Goal: Find specific page/section: Find specific page/section

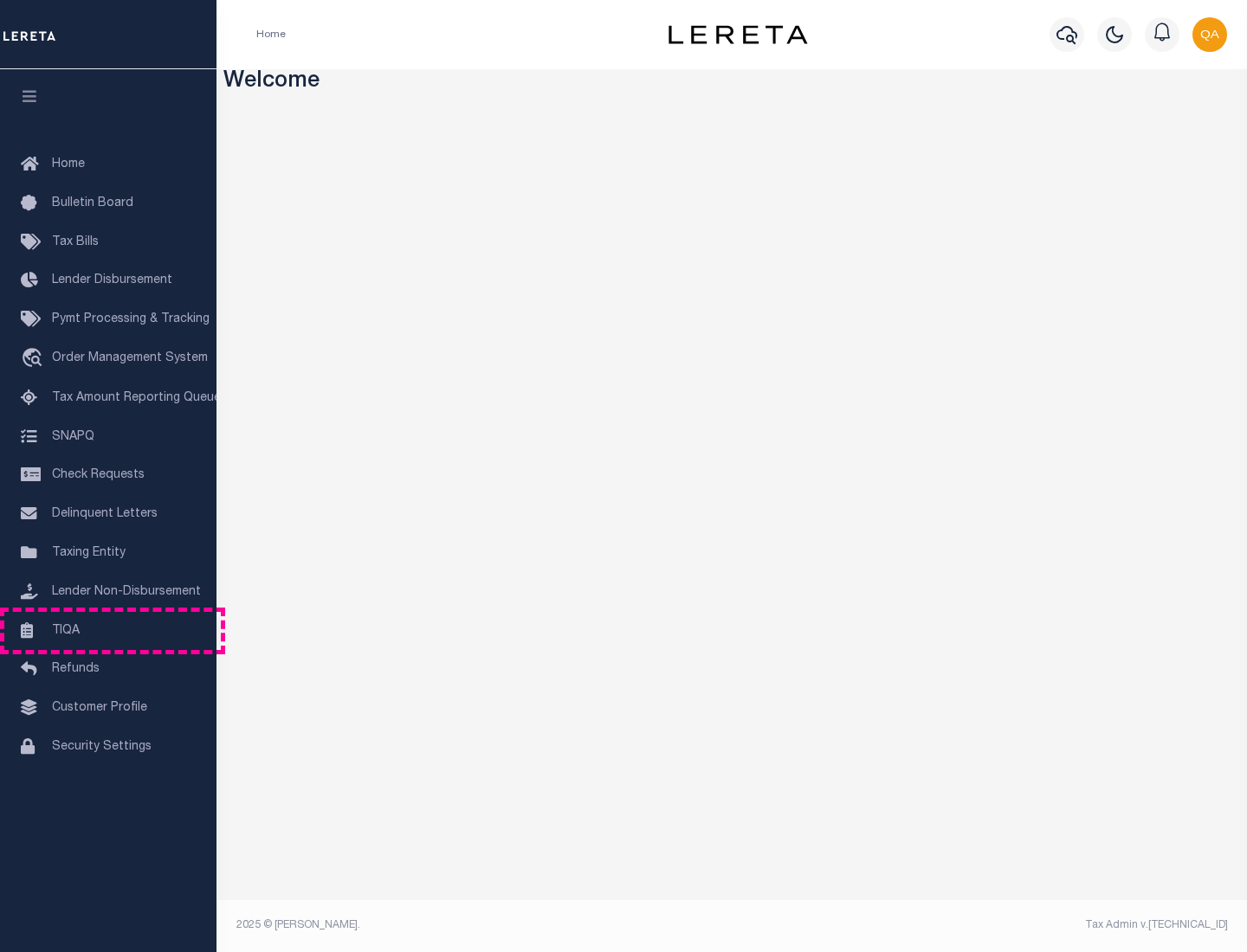
click at [108, 631] on link "TIQA" at bounding box center [108, 632] width 217 height 39
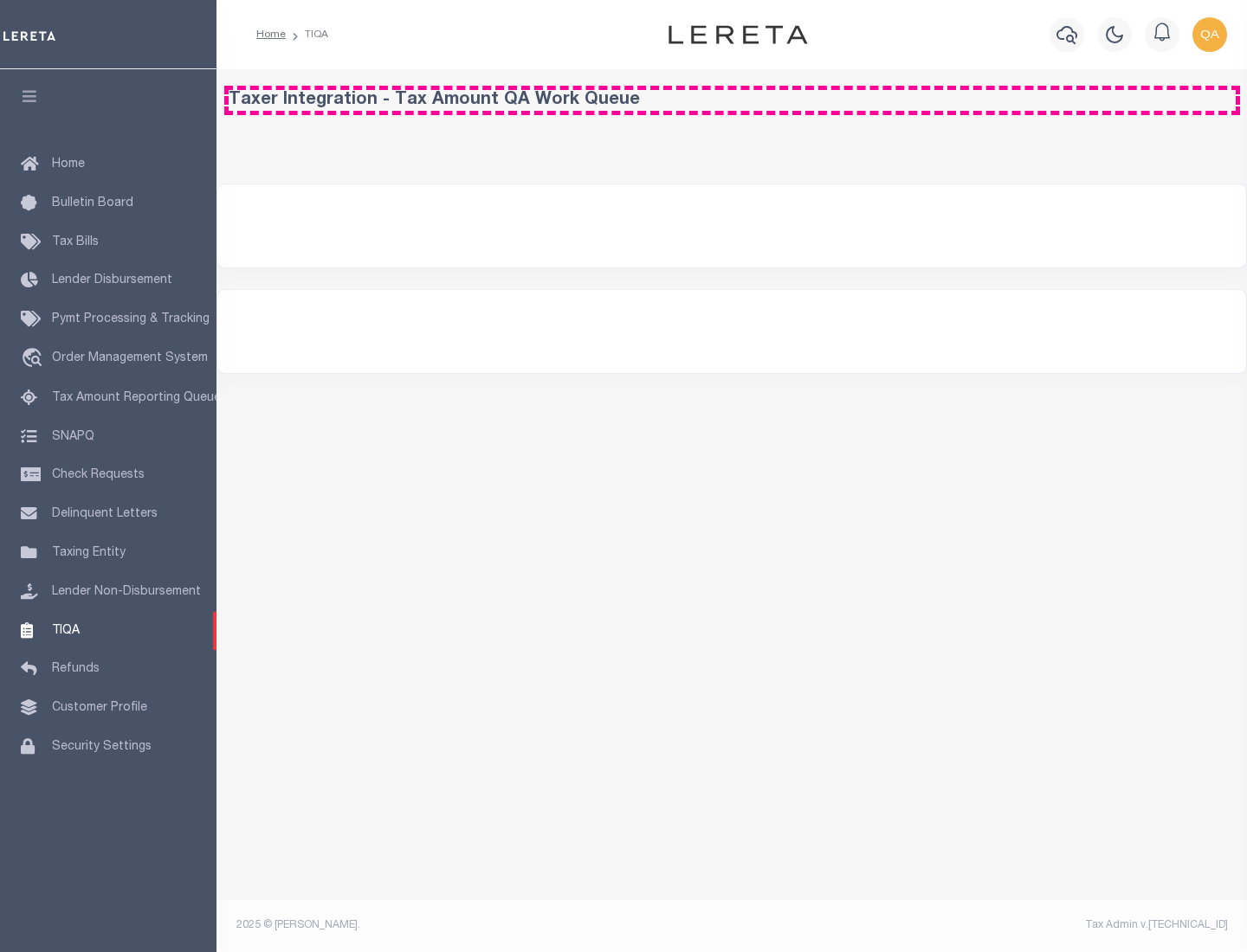
select select "200"
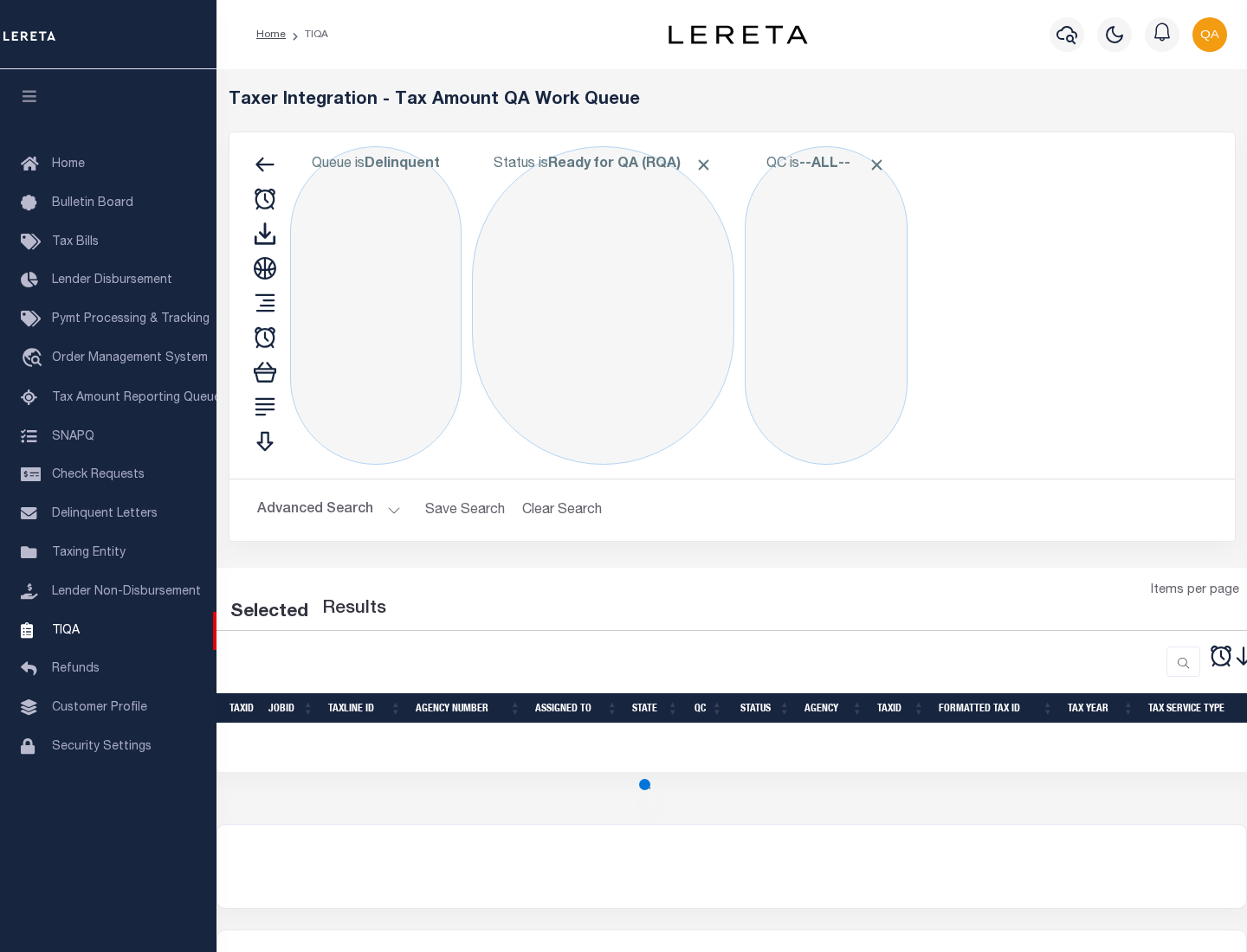
select select "200"
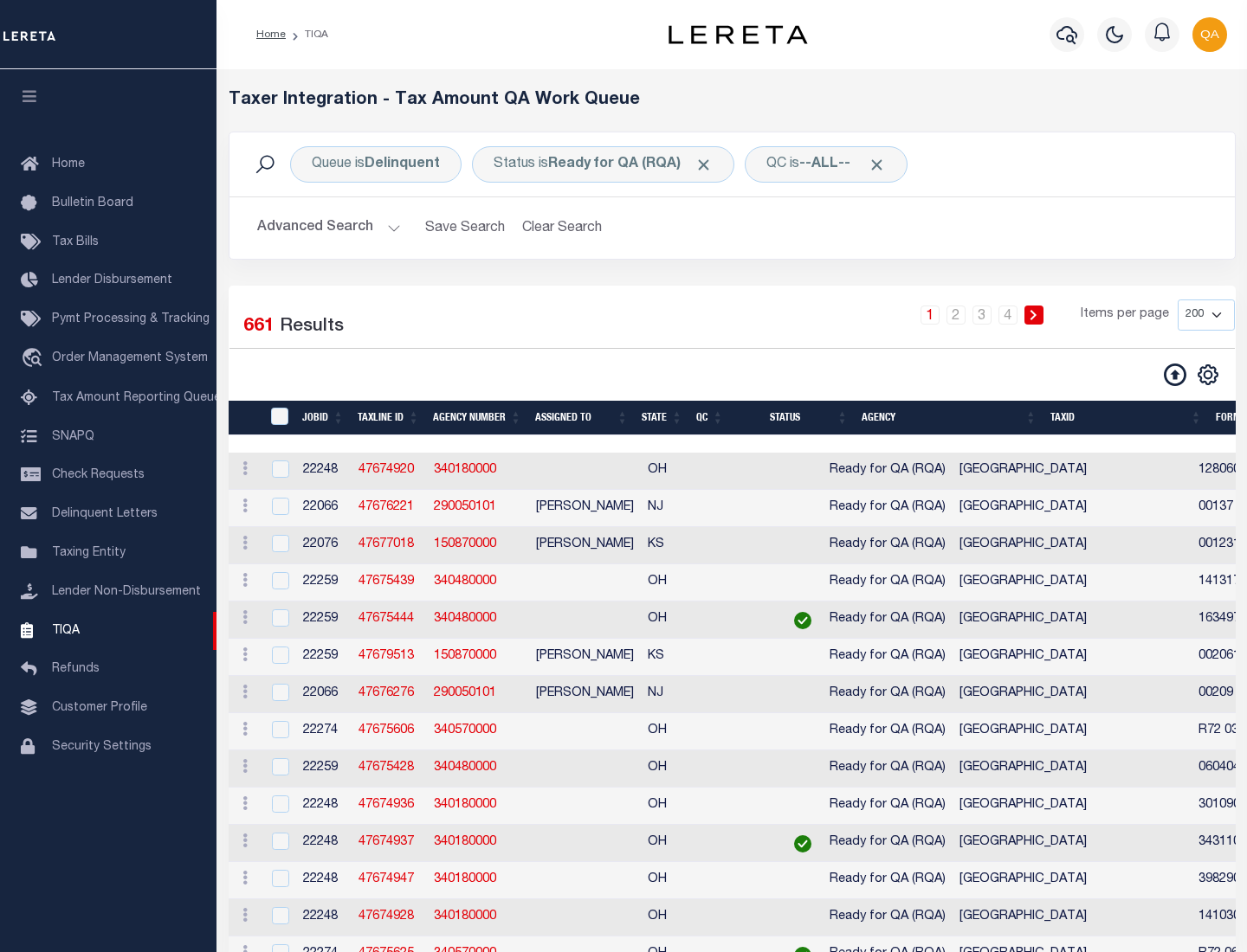
click at [709, 164] on span "Click to Remove" at bounding box center [703, 165] width 18 height 18
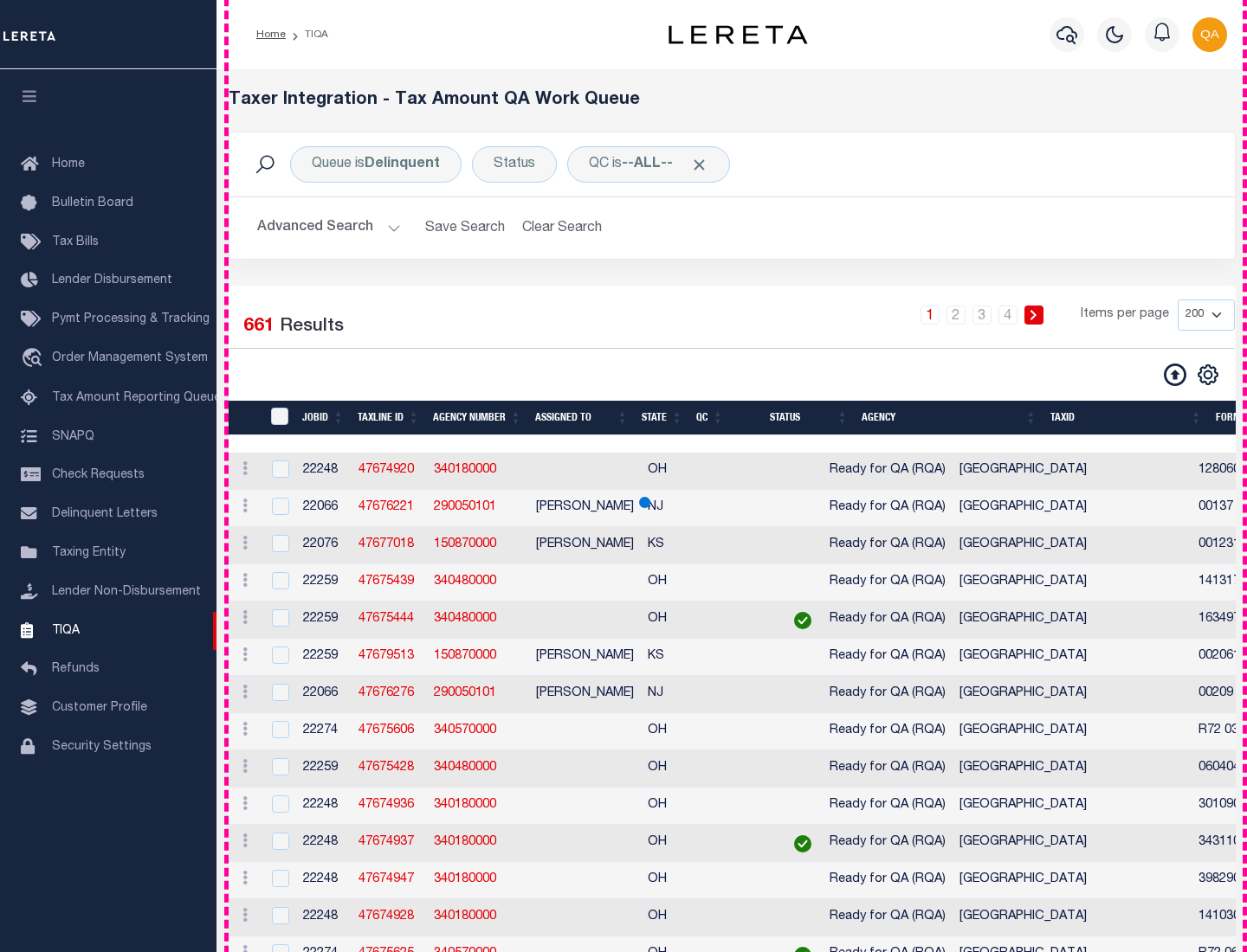
scroll to position [3700, 0]
